Goal: Register for event/course

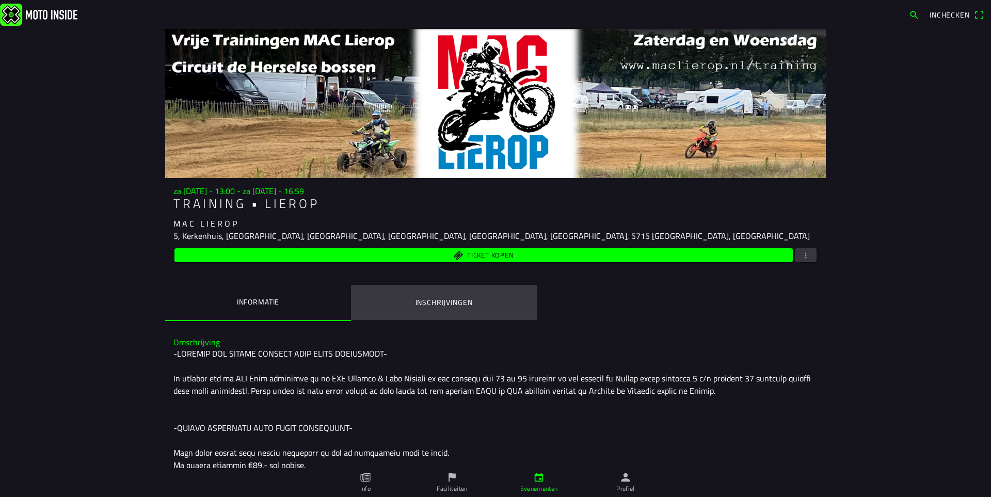
click at [439, 289] on button "Inschrijvingen" at bounding box center [444, 302] width 186 height 35
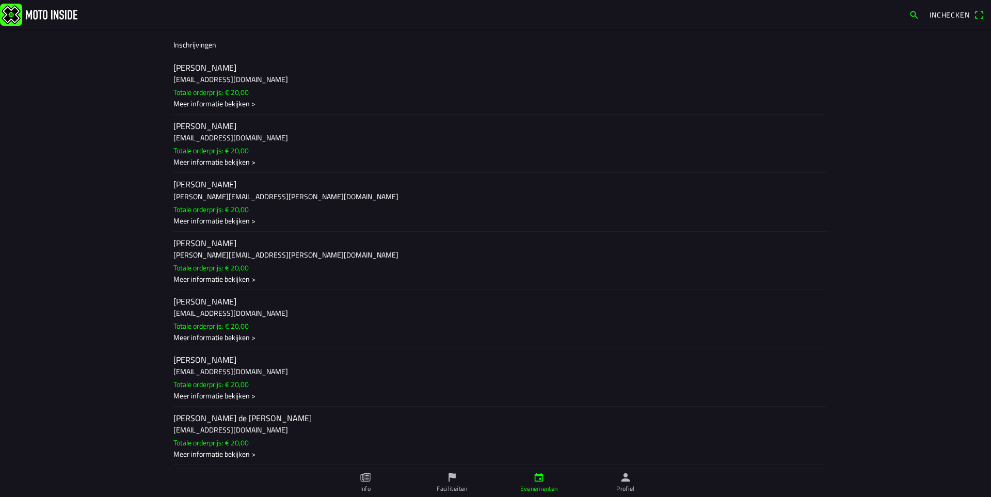
scroll to position [249, 0]
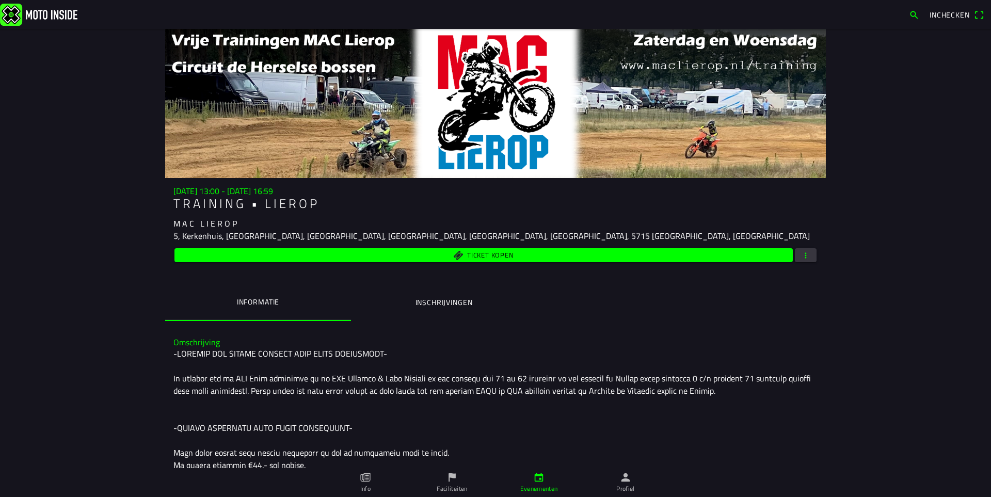
drag, startPoint x: 446, startPoint y: 223, endPoint x: 509, endPoint y: 302, distance: 101.4
click at [509, 302] on div "[DATE] 13:00 - [DATE] 16:59 T R A I N I N G • L I E R O P M A C L I E R O P 5, …" at bounding box center [495, 253] width 660 height 135
click at [505, 284] on div "[DATE] 13:00 - [DATE] 16:59 T R A I N I N G • L I E R O P M A C L I E R O P 5, …" at bounding box center [495, 253] width 660 height 135
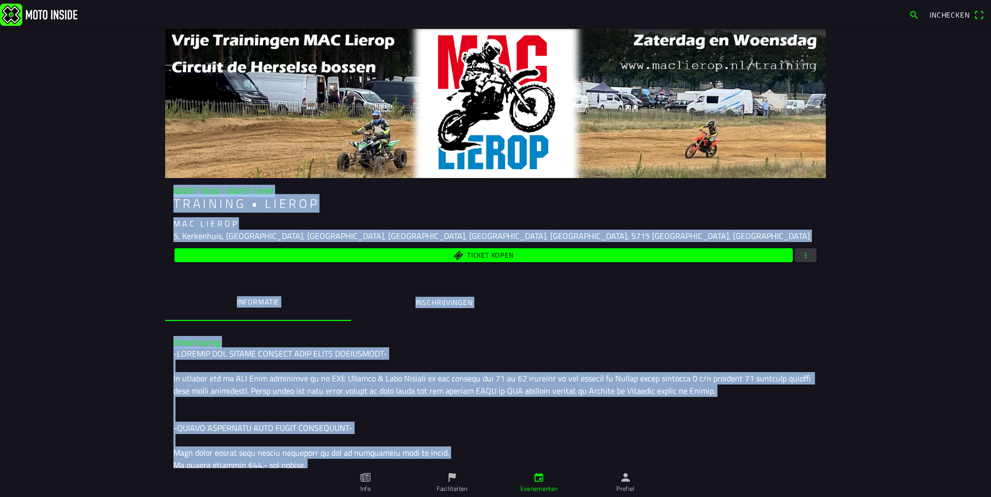
click at [495, 222] on div "M A C L I E R O P" at bounding box center [495, 223] width 644 height 12
click at [386, 220] on div "M A C L I E R O P" at bounding box center [495, 223] width 644 height 12
